Goal: Task Accomplishment & Management: Manage account settings

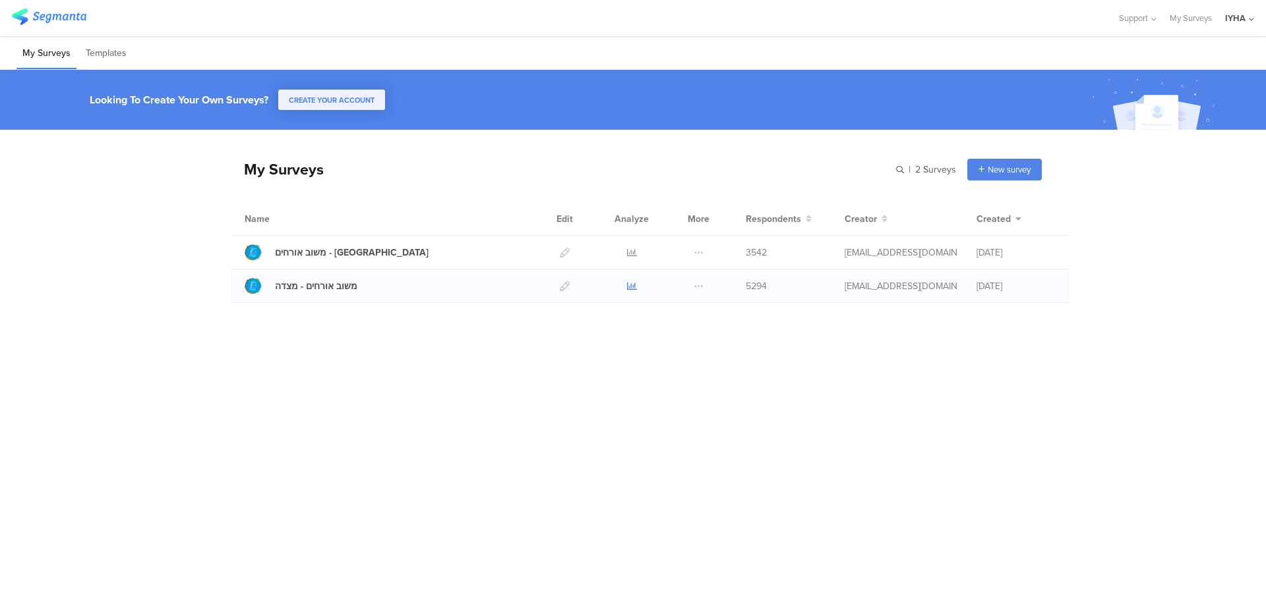
click at [631, 287] on icon at bounding box center [632, 286] width 10 height 10
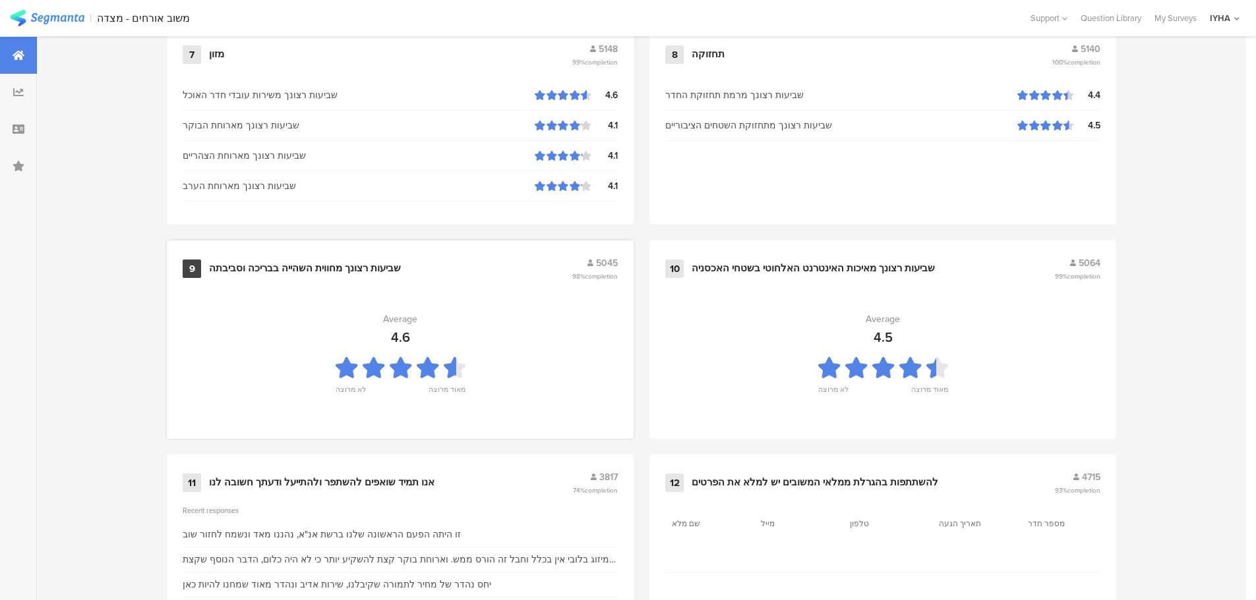
scroll to position [1333, 0]
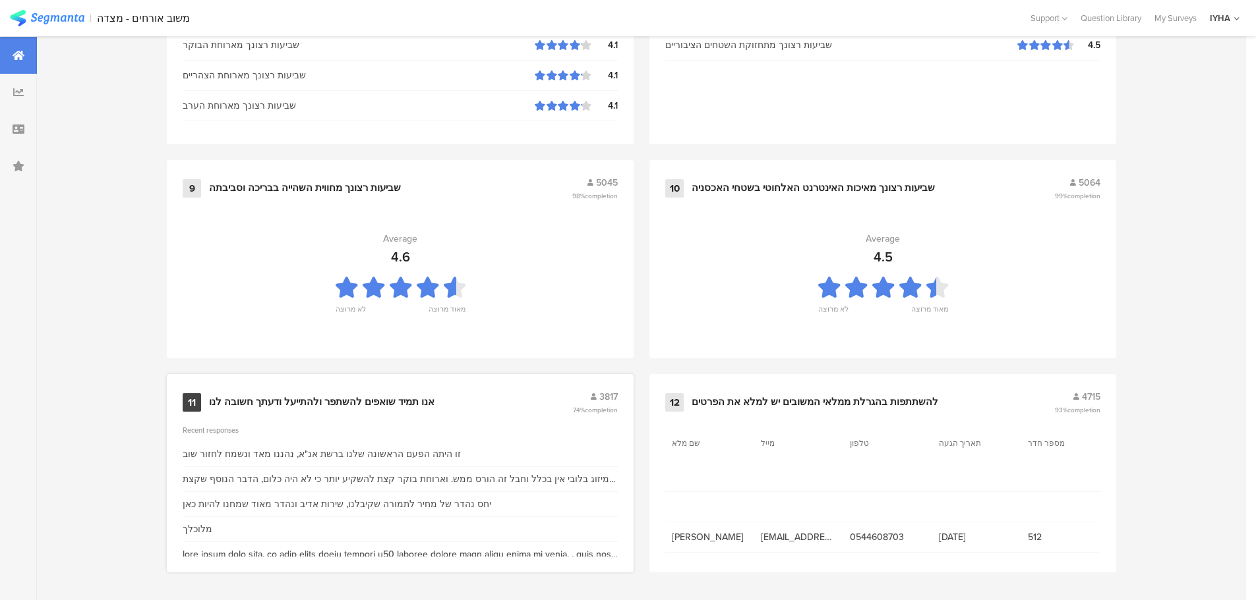
click at [365, 392] on div "11 אנו תמיד שואפים להשתפר ולהתייעל ודעתך חשובה לנו 3817 74% completion" at bounding box center [400, 402] width 435 height 25
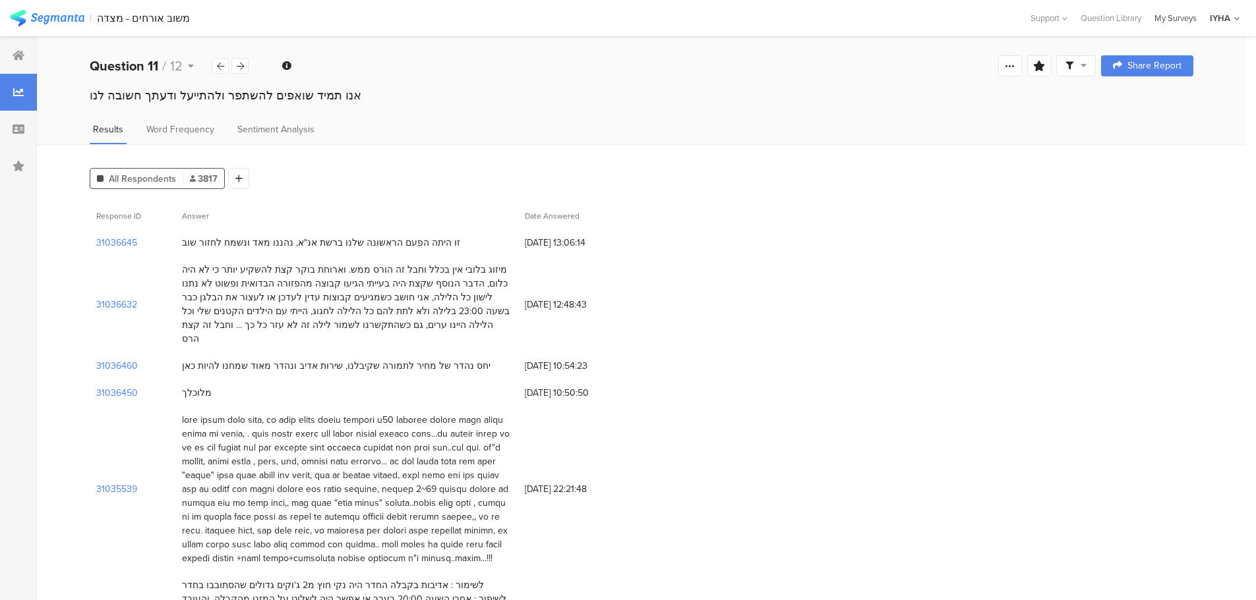
click at [1173, 17] on div "My Surveys" at bounding box center [1175, 18] width 55 height 13
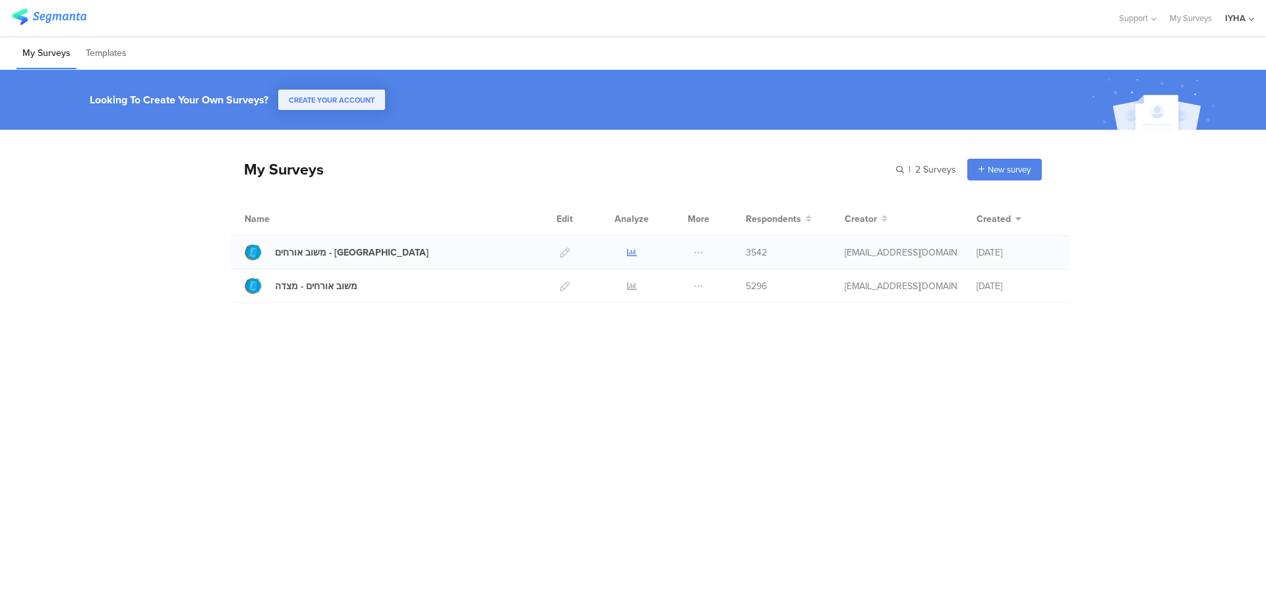
click at [629, 252] on icon at bounding box center [632, 253] width 10 height 10
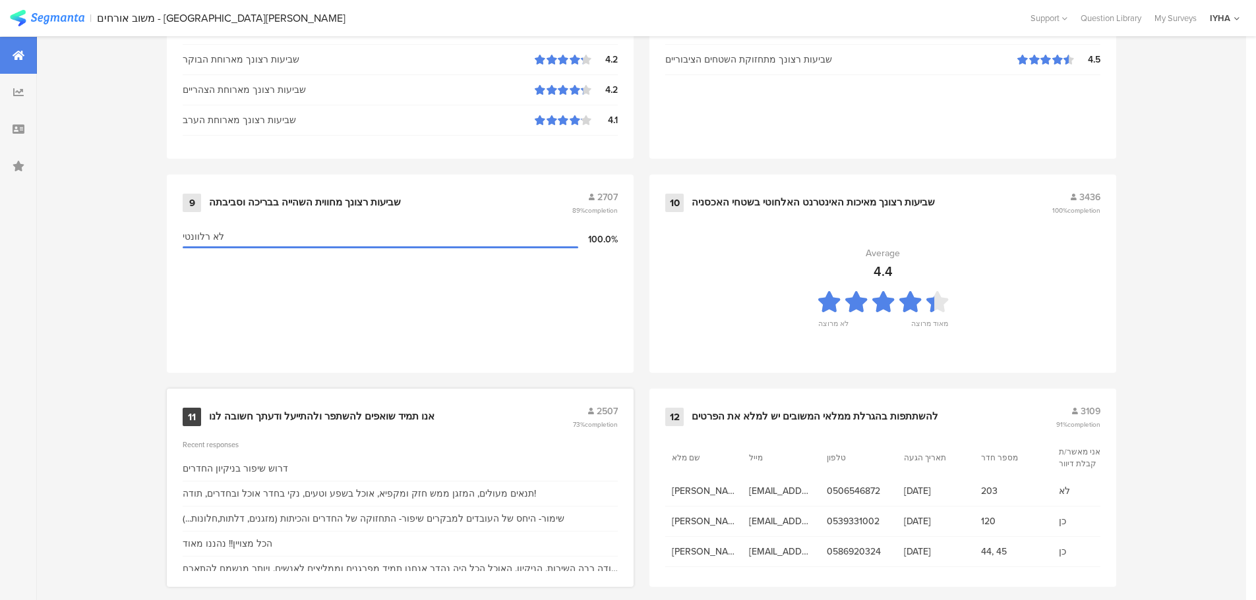
scroll to position [1333, 0]
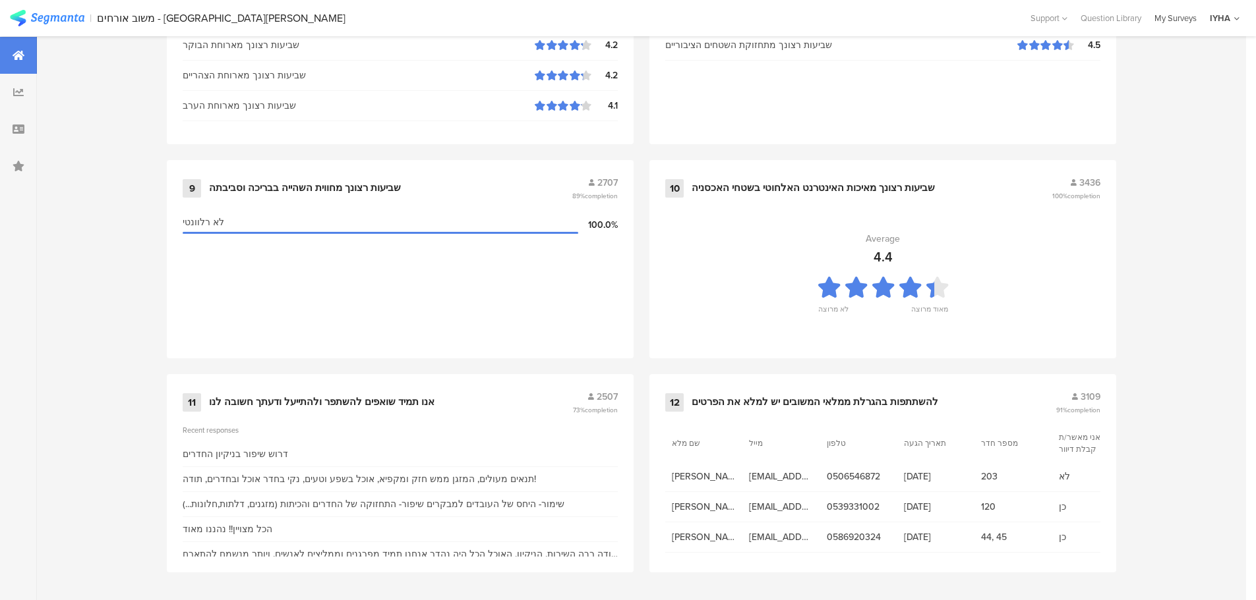
click at [1174, 16] on div "My Surveys" at bounding box center [1175, 18] width 55 height 13
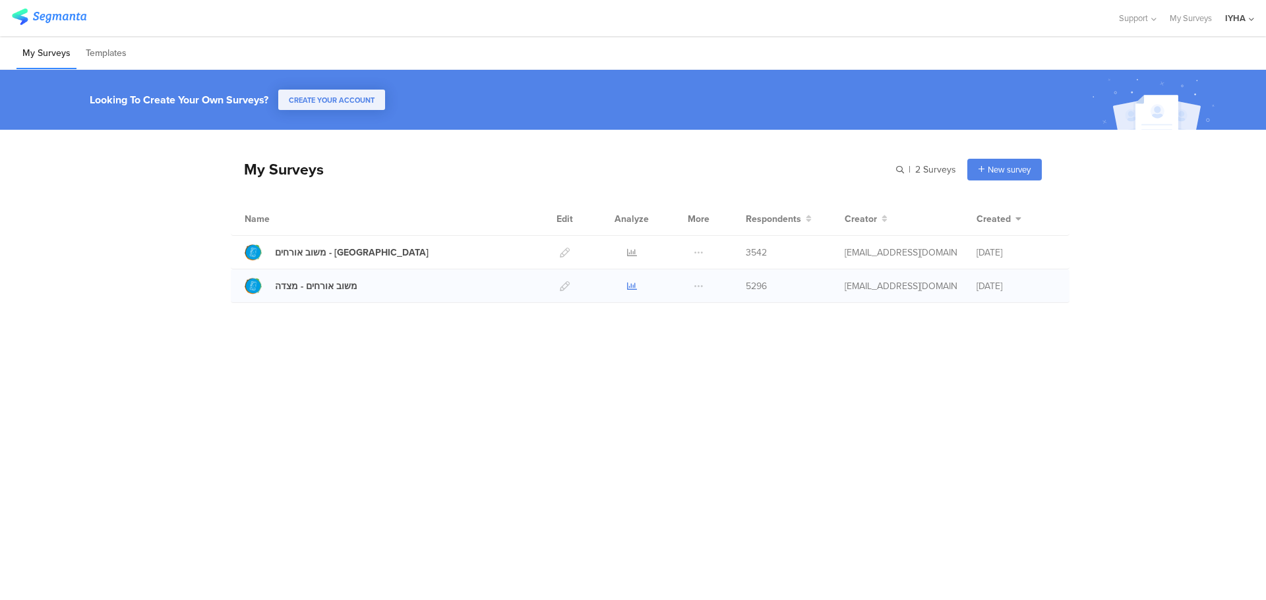
click at [635, 285] on icon at bounding box center [632, 286] width 10 height 10
